Goal: Task Accomplishment & Management: Complete application form

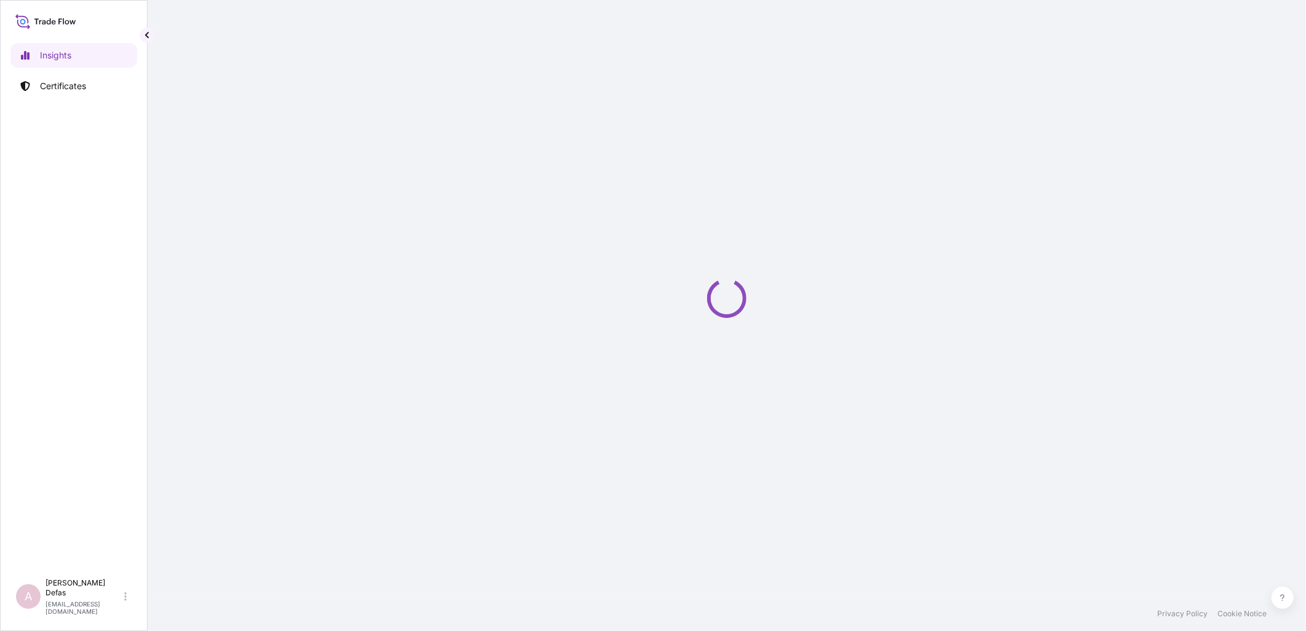
select select "2025"
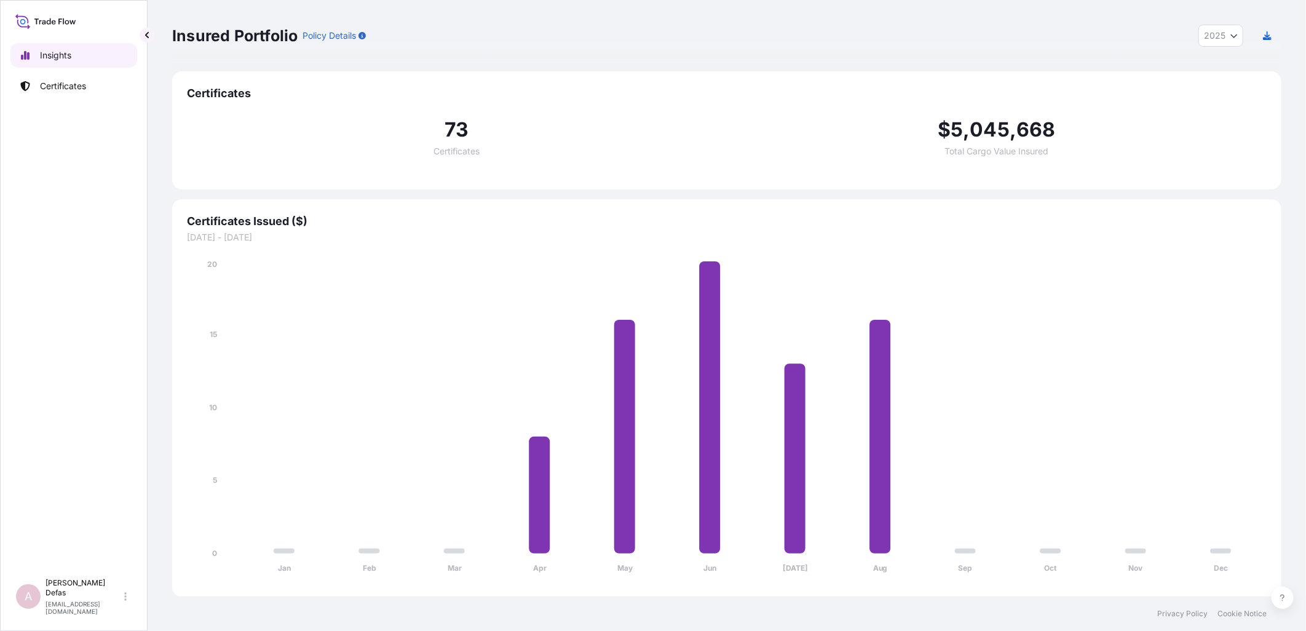
click at [64, 82] on p "Certificates" at bounding box center [63, 86] width 46 height 12
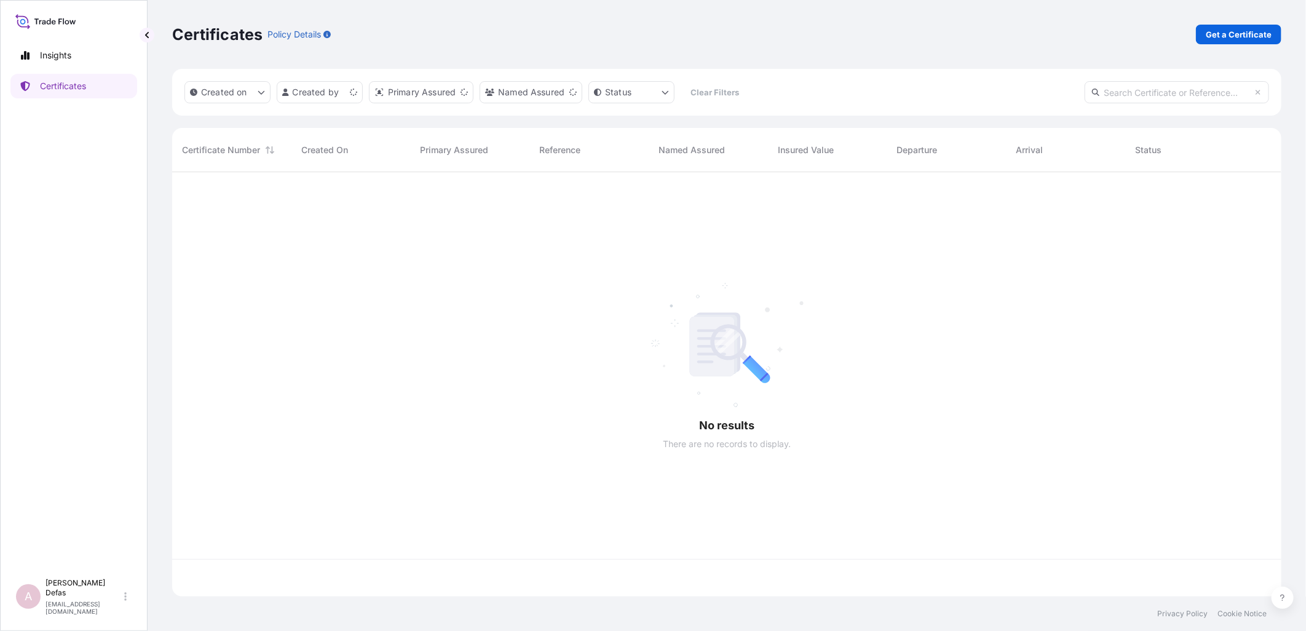
scroll to position [421, 1099]
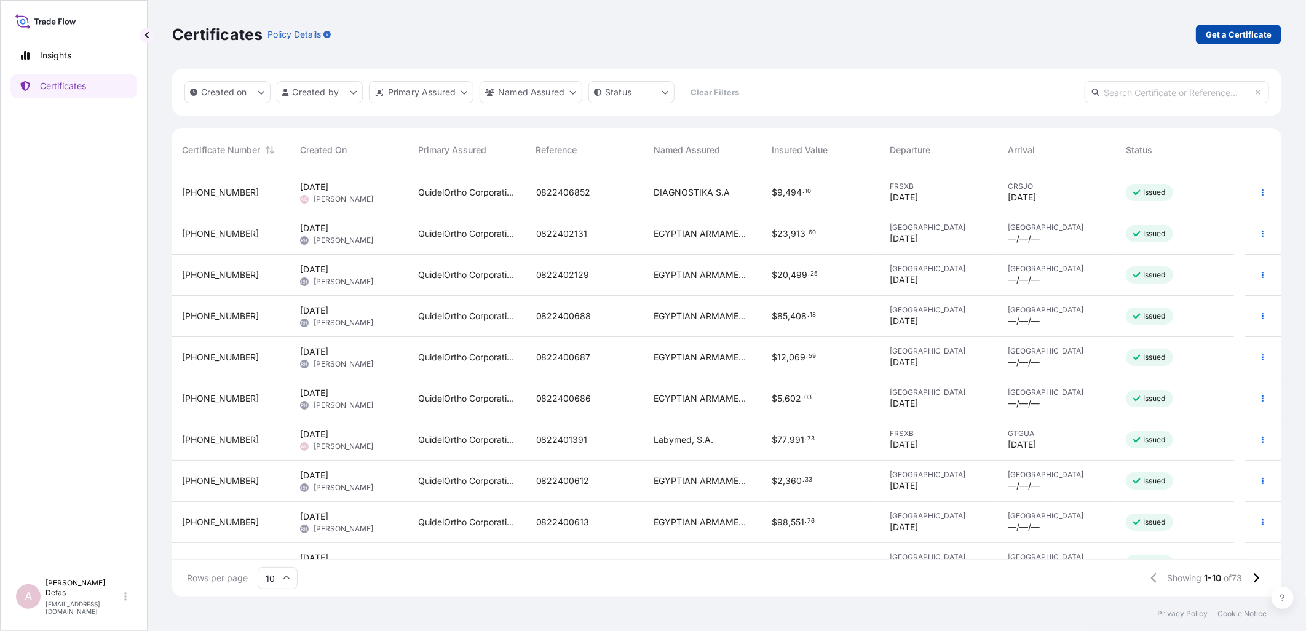
click at [1232, 33] on p "Get a Certificate" at bounding box center [1239, 34] width 66 height 12
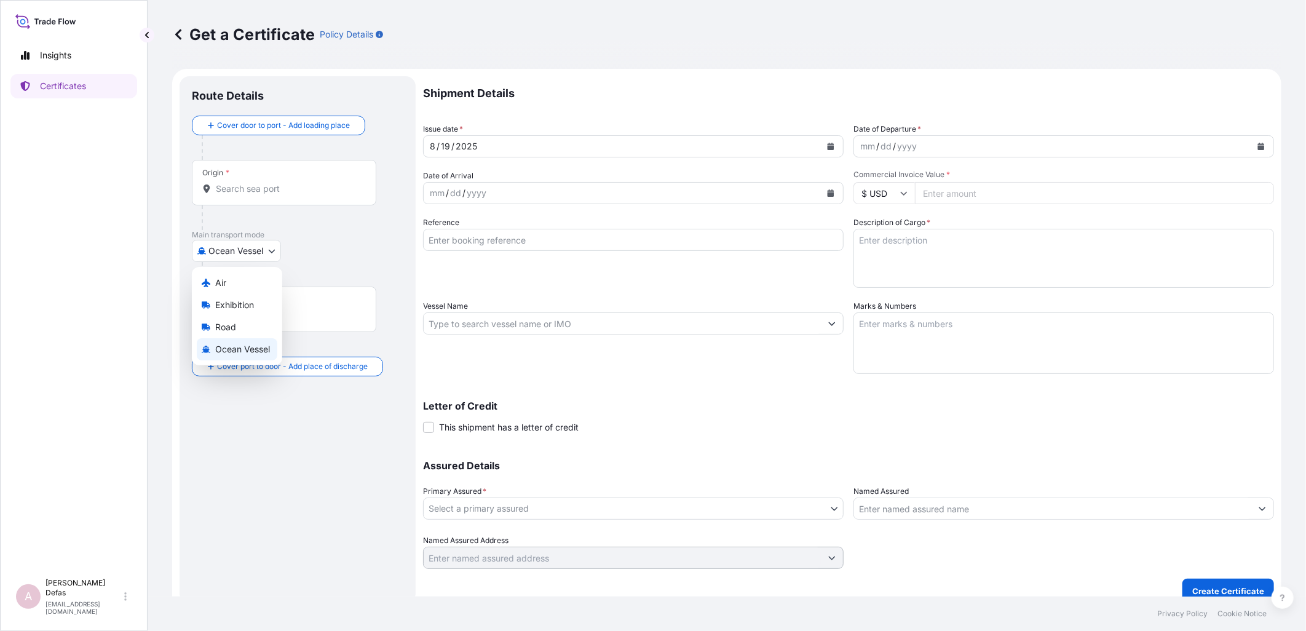
click at [229, 243] on body "Insights Certificates A Ariane Defas [EMAIL_ADDRESS][DOMAIN_NAME] Get a Certifi…" at bounding box center [653, 315] width 1306 height 631
click at [216, 279] on span "Air" at bounding box center [220, 283] width 11 height 12
select select "Air"
click at [250, 207] on div "Origin *" at bounding box center [284, 188] width 184 height 46
click at [250, 200] on input "Origin *" at bounding box center [288, 194] width 145 height 12
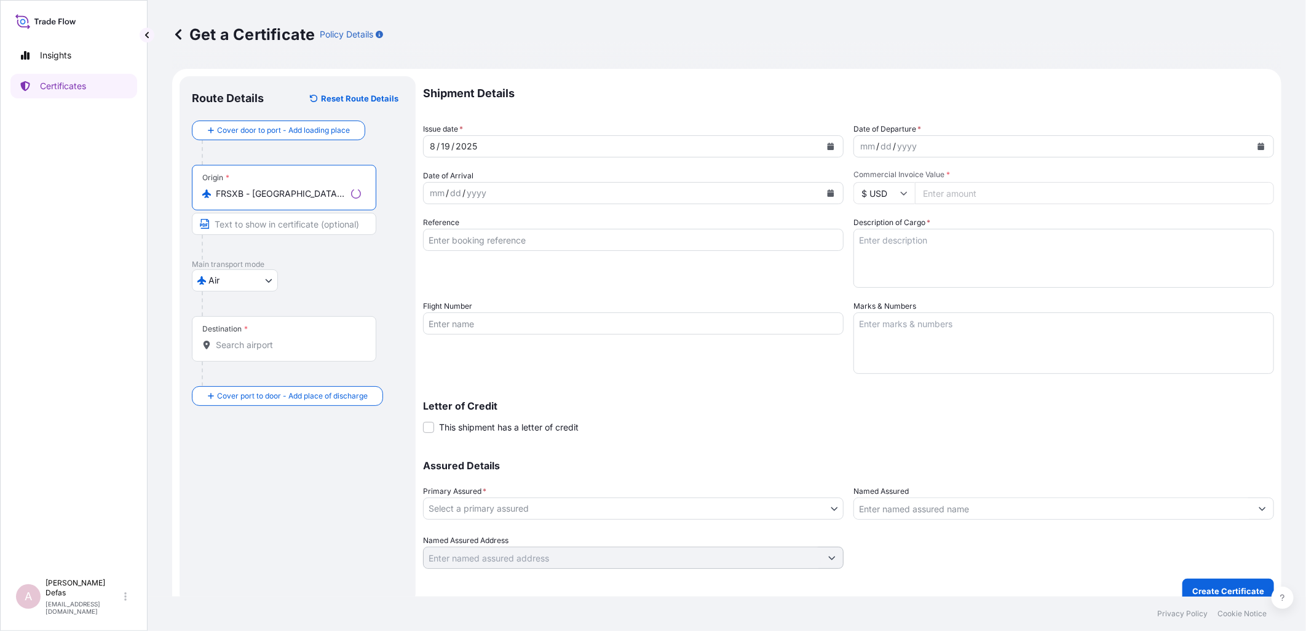
type input "FRSXB - [GEOGRAPHIC_DATA], [GEOGRAPHIC_DATA]"
click at [229, 328] on div "Destination *" at bounding box center [225, 329] width 46 height 10
click at [229, 339] on input "Destination *" at bounding box center [288, 345] width 145 height 12
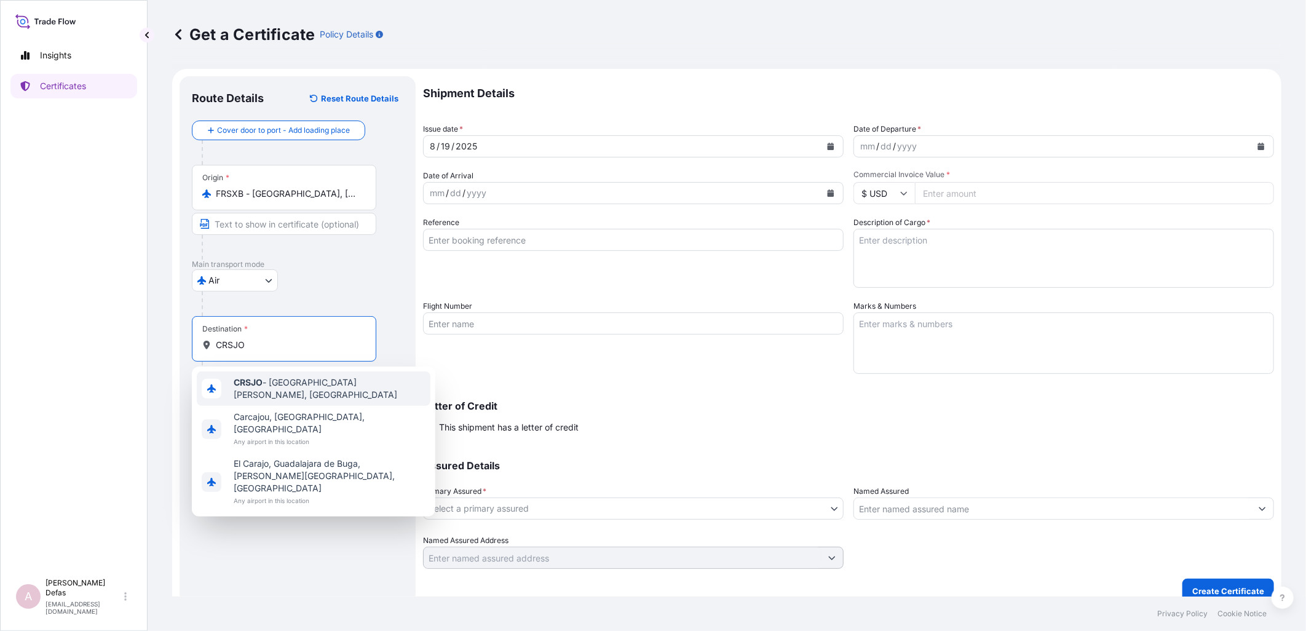
click at [234, 379] on div "CRSJO - [GEOGRAPHIC_DATA][PERSON_NAME], [GEOGRAPHIC_DATA]" at bounding box center [314, 388] width 234 height 34
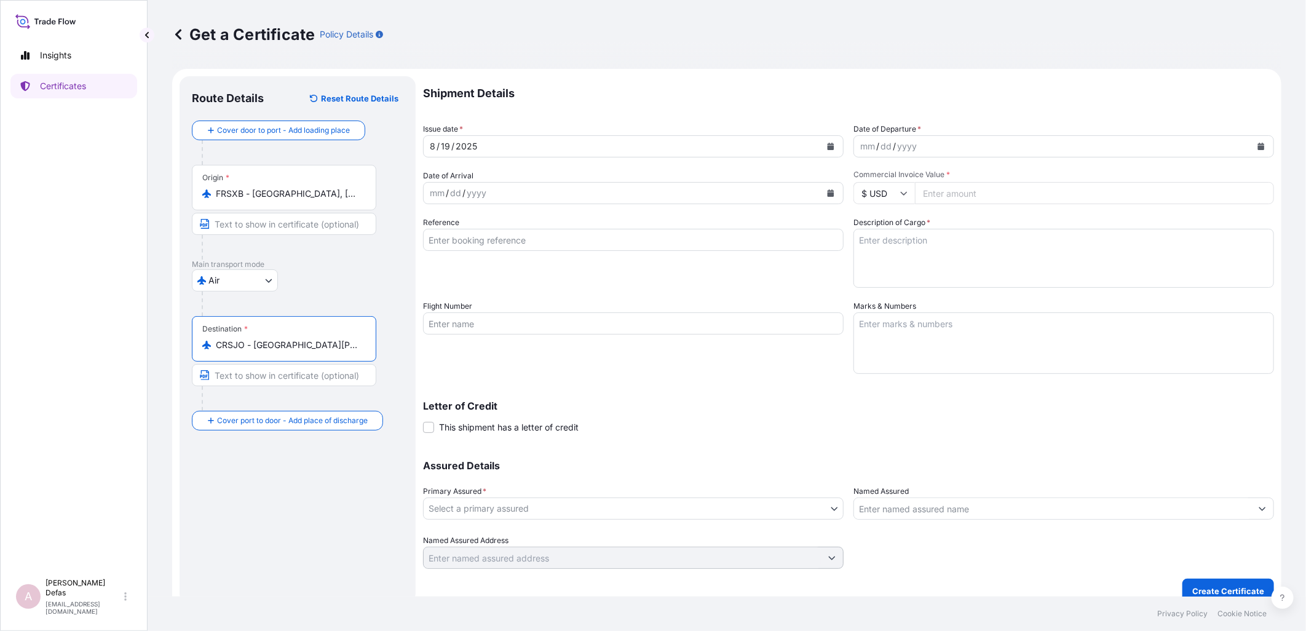
type input "CRSJO - [GEOGRAPHIC_DATA][PERSON_NAME], [GEOGRAPHIC_DATA]"
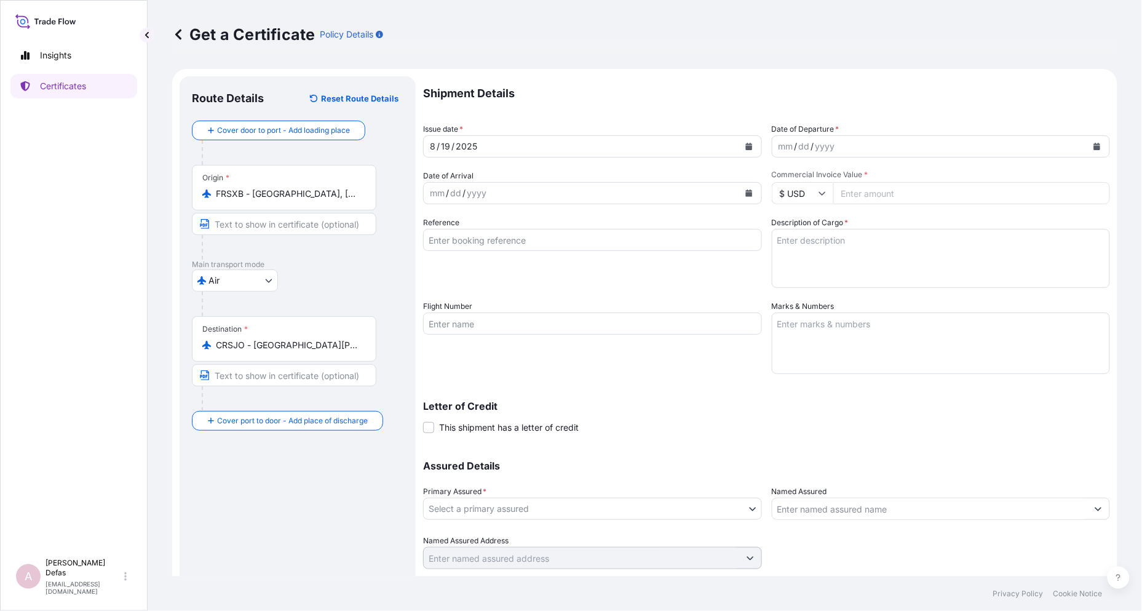
drag, startPoint x: 776, startPoint y: 141, endPoint x: 861, endPoint y: 148, distance: 85.7
click at [777, 140] on div "mm" at bounding box center [785, 146] width 17 height 15
click at [790, 138] on div "mm / dd / yyyy" at bounding box center [929, 146] width 315 height 22
click at [785, 146] on div "mm" at bounding box center [785, 146] width 17 height 15
click at [429, 197] on div "mm" at bounding box center [437, 193] width 17 height 15
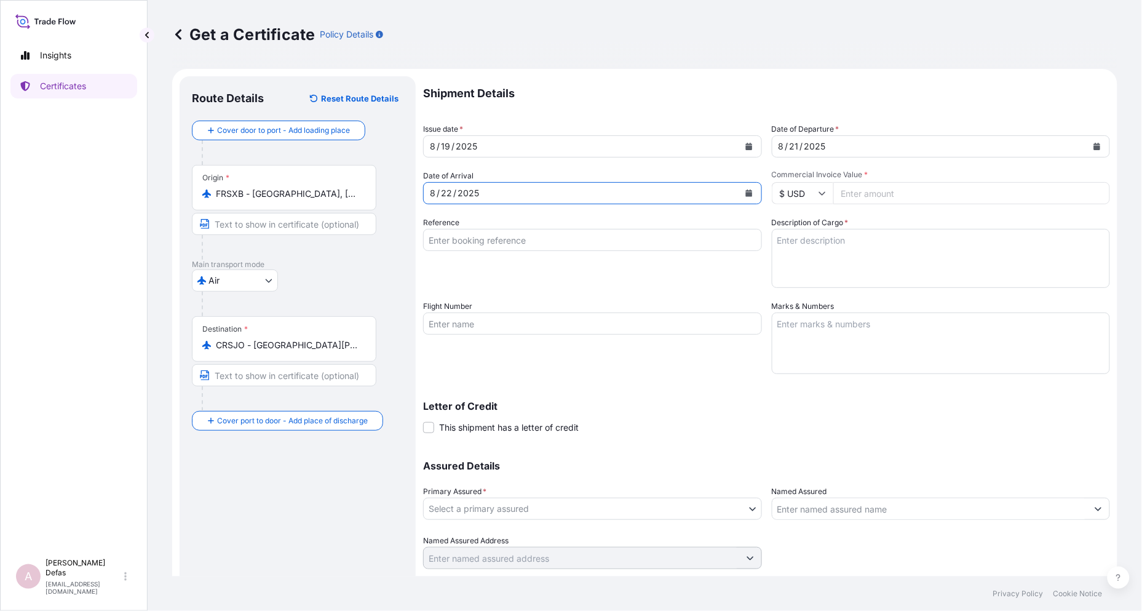
click at [553, 247] on input "Reference" at bounding box center [592, 240] width 339 height 22
paste input "0822406853"
type input "0822406853"
click at [820, 250] on textarea "Description of Cargo *" at bounding box center [941, 258] width 339 height 59
type textarea "Pharmaceutical Diagnostics Kits"
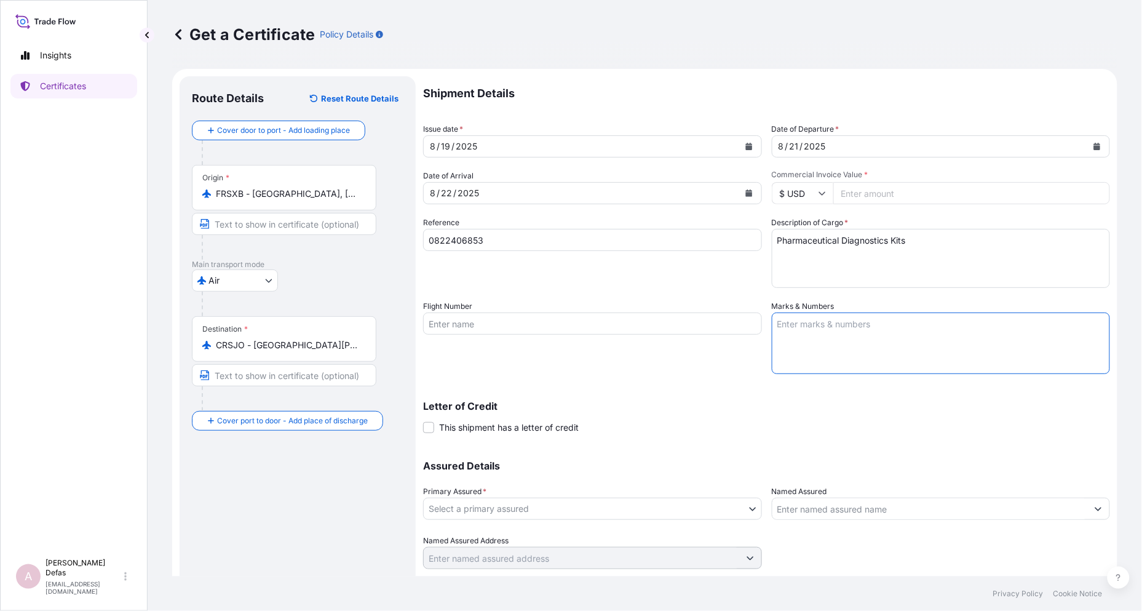
click at [957, 342] on textarea "Marks & Numbers" at bounding box center [941, 342] width 339 height 61
type textarea "No risk prior the loading and no risk after discharge."
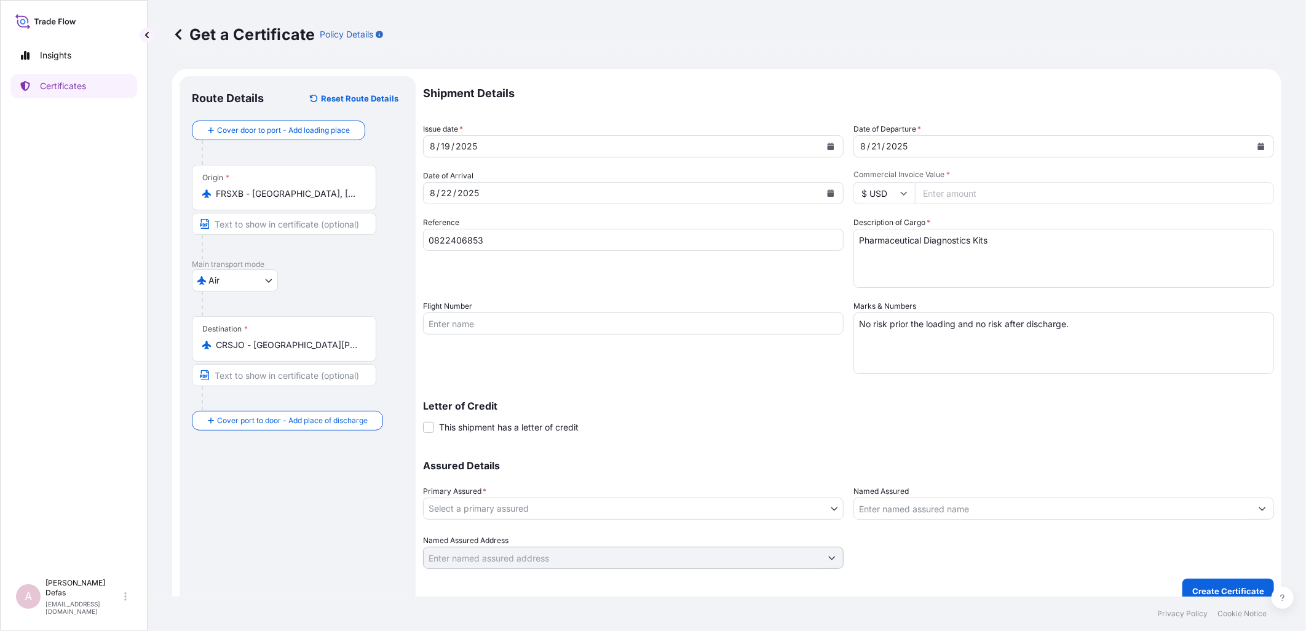
drag, startPoint x: 591, startPoint y: 319, endPoint x: 583, endPoint y: 327, distance: 11.7
click at [591, 319] on input "Flight Number" at bounding box center [633, 323] width 421 height 22
paste input "AF430"
type input "AF430"
click at [927, 193] on input "Commercial Invoice Value *" at bounding box center [1094, 193] width 359 height 22
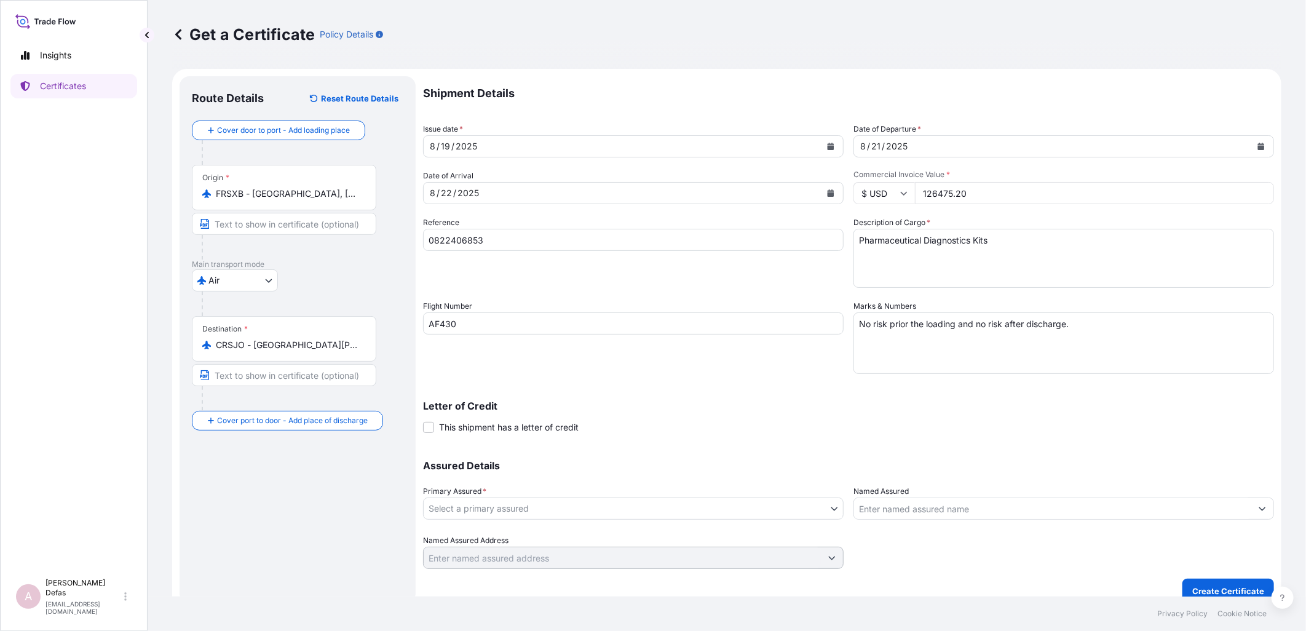
type input "126475.20"
click at [939, 395] on div "Letter of Credit This shipment has a letter of credit Letter of credit * Letter…" at bounding box center [848, 409] width 851 height 47
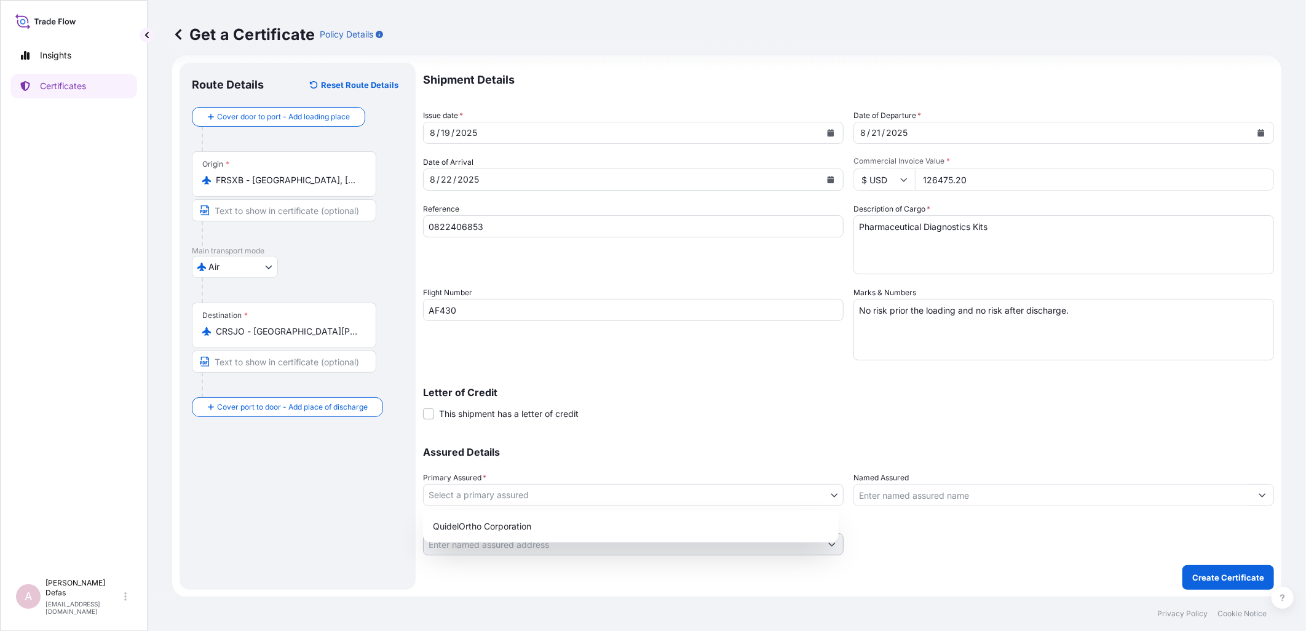
click at [607, 484] on body "Insights Certificates A Ariane Defas [EMAIL_ADDRESS][DOMAIN_NAME] Get a Certifi…" at bounding box center [653, 315] width 1306 height 631
click at [529, 531] on div "QuidelOrtho Corporation" at bounding box center [631, 526] width 406 height 22
select select "31549"
click at [996, 502] on input "Named Assured" at bounding box center [1052, 495] width 397 height 22
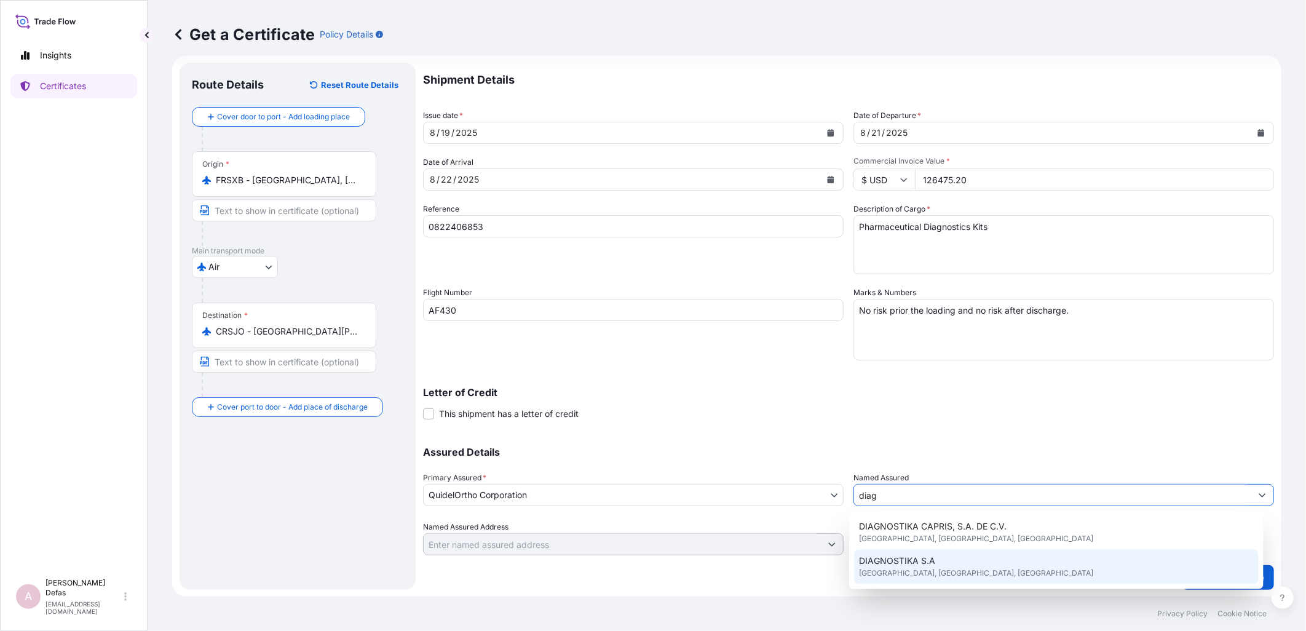
click at [889, 567] on span "[GEOGRAPHIC_DATA], [GEOGRAPHIC_DATA], [GEOGRAPHIC_DATA]" at bounding box center [976, 573] width 234 height 12
type input "DIAGNOSTIKA S.A"
type input "[GEOGRAPHIC_DATA][PERSON_NAME], [GEOGRAPHIC_DATA], [GEOGRAPHIC_DATA]"
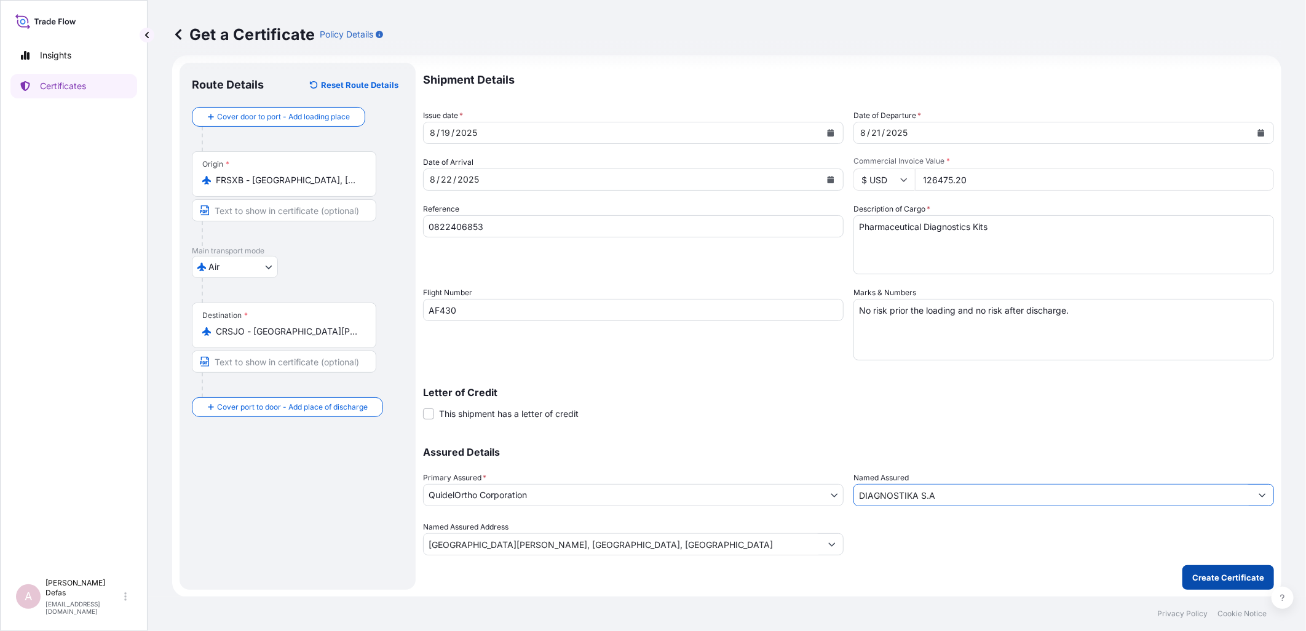
type input "DIAGNOSTIKA S.A"
click at [1193, 576] on p "Create Certificate" at bounding box center [1228, 577] width 72 height 12
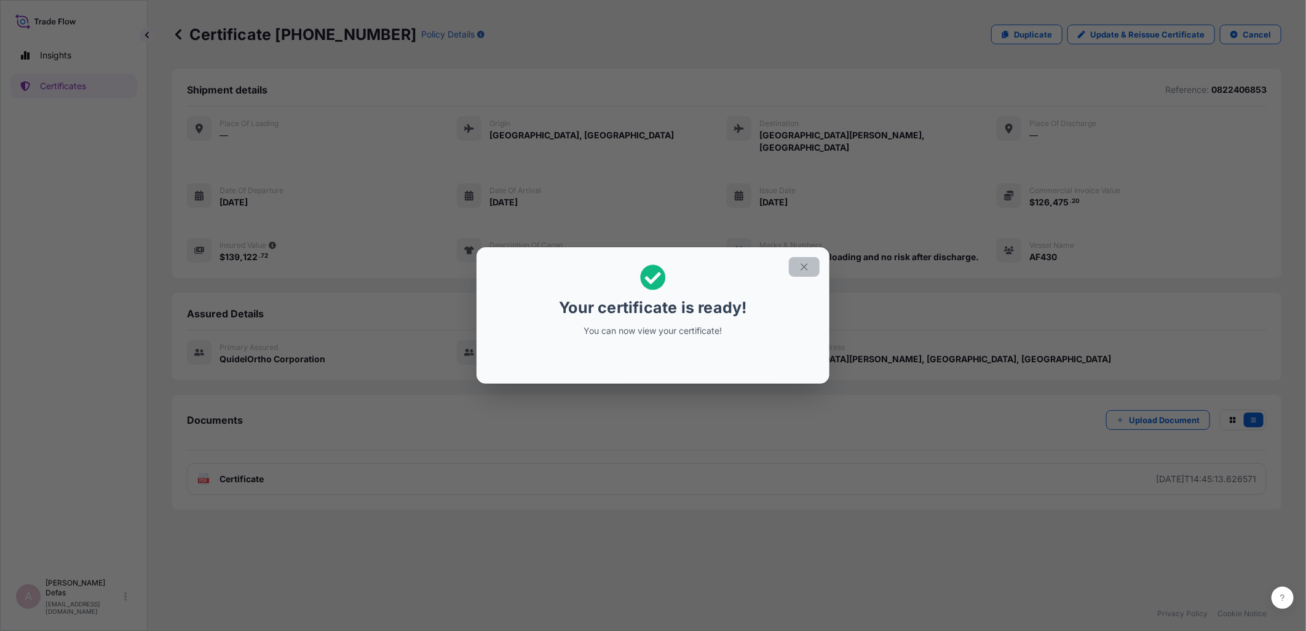
click at [798, 266] on button "button" at bounding box center [804, 267] width 31 height 20
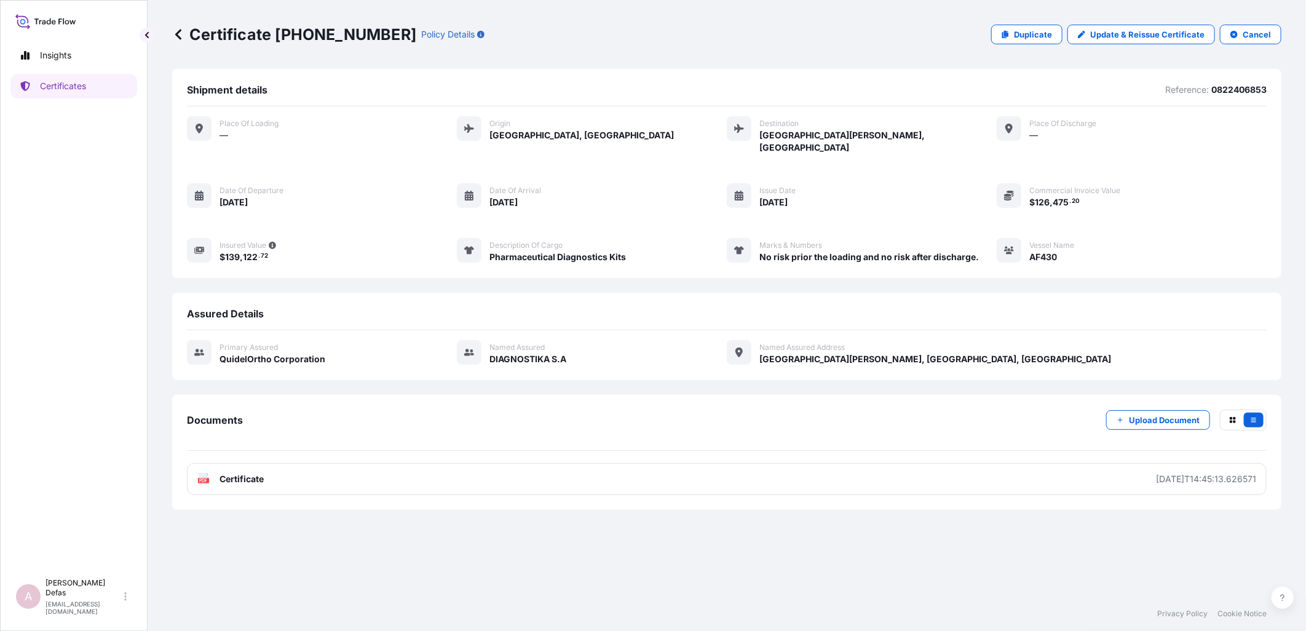
click at [382, 488] on div "Documents Upload Document PDF Certificate [DATE]T14:45:13.626571" at bounding box center [726, 452] width 1109 height 115
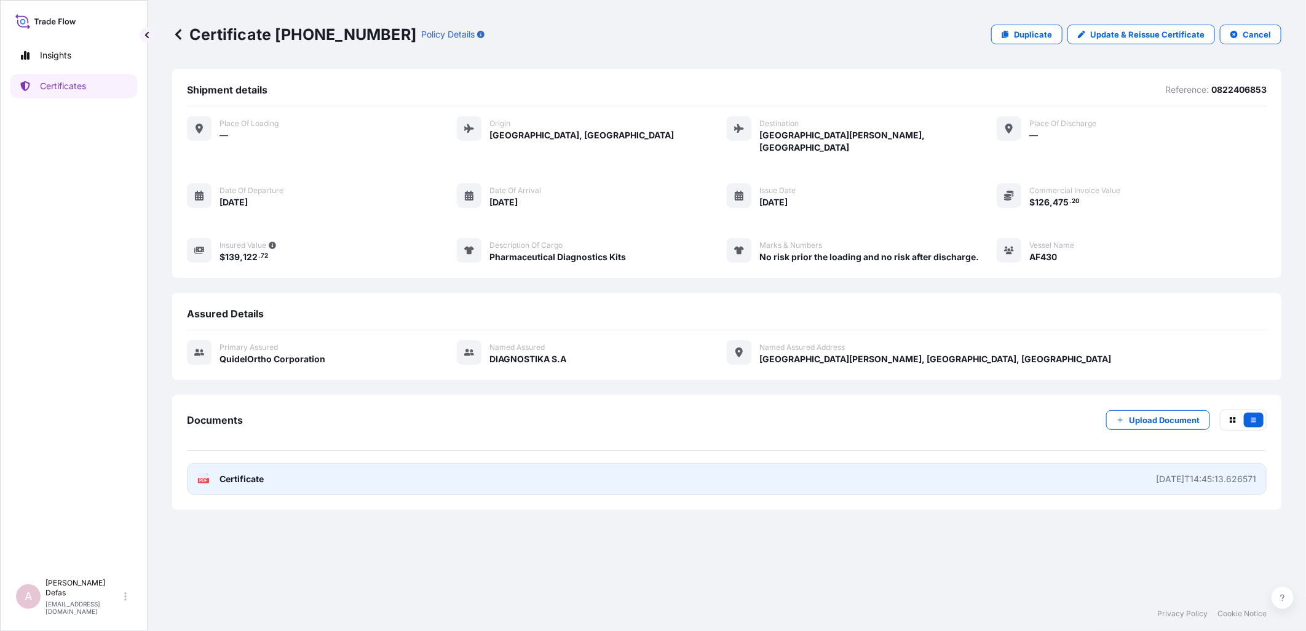
click at [383, 472] on link "PDF Certificate [DATE]T14:45:13.626571" at bounding box center [727, 479] width 1080 height 32
